Goal: Information Seeking & Learning: Learn about a topic

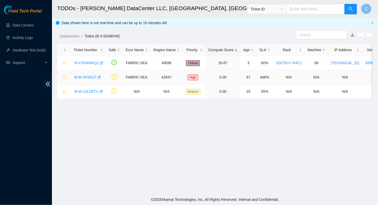
click at [83, 77] on link "B-W-XF6SLP" at bounding box center [86, 77] width 22 height 4
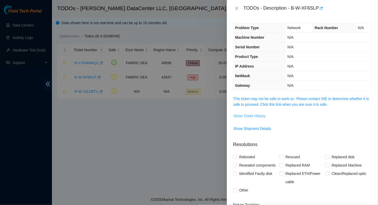
click at [244, 115] on span "Show Ticket History" at bounding box center [250, 116] width 32 height 6
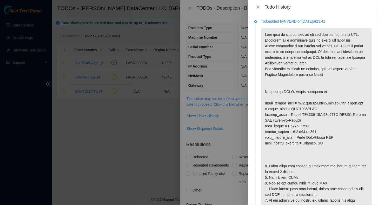
click at [60, 52] on div at bounding box center [189, 102] width 378 height 205
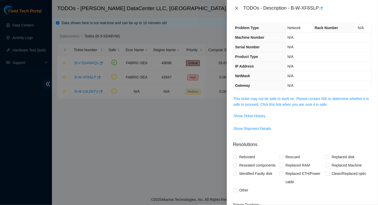
click at [235, 7] on icon "close" at bounding box center [237, 8] width 4 height 4
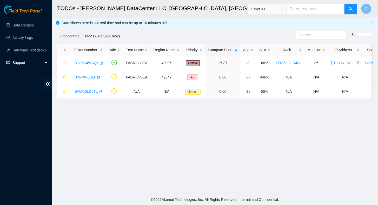
click at [38, 59] on span "Support" at bounding box center [27, 62] width 31 height 10
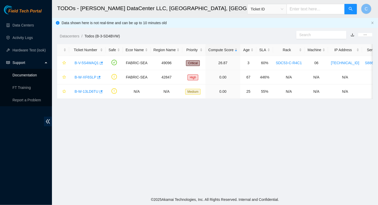
click at [23, 74] on link "Documentation" at bounding box center [24, 75] width 24 height 4
click at [23, 73] on link "Documentation" at bounding box center [24, 75] width 24 height 4
